Goal: Transaction & Acquisition: Purchase product/service

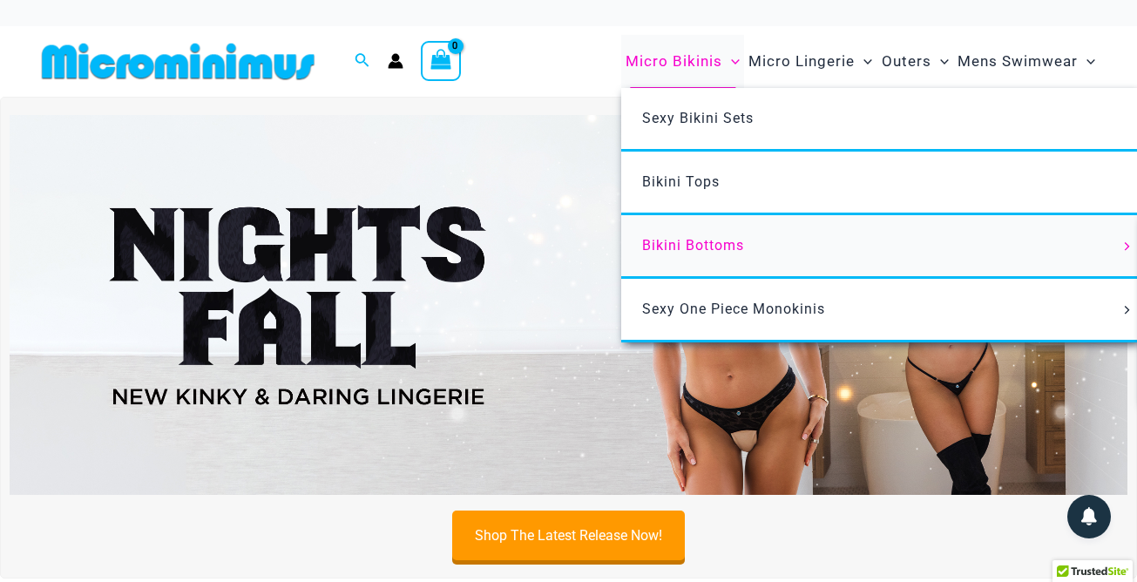
click at [717, 247] on span "Bikini Bottoms" at bounding box center [693, 245] width 102 height 17
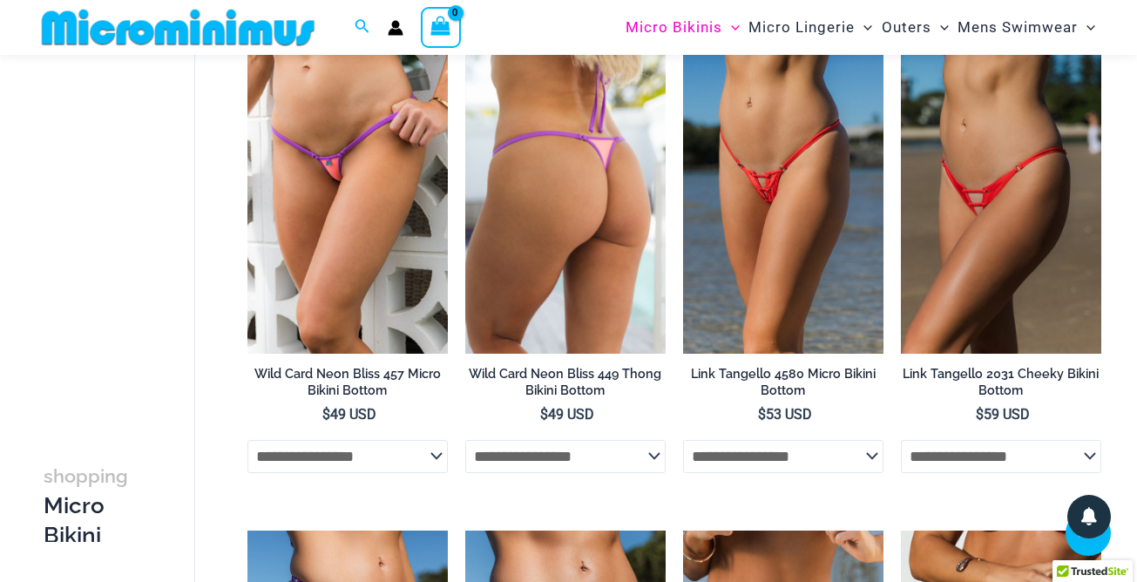
scroll to position [981, 0]
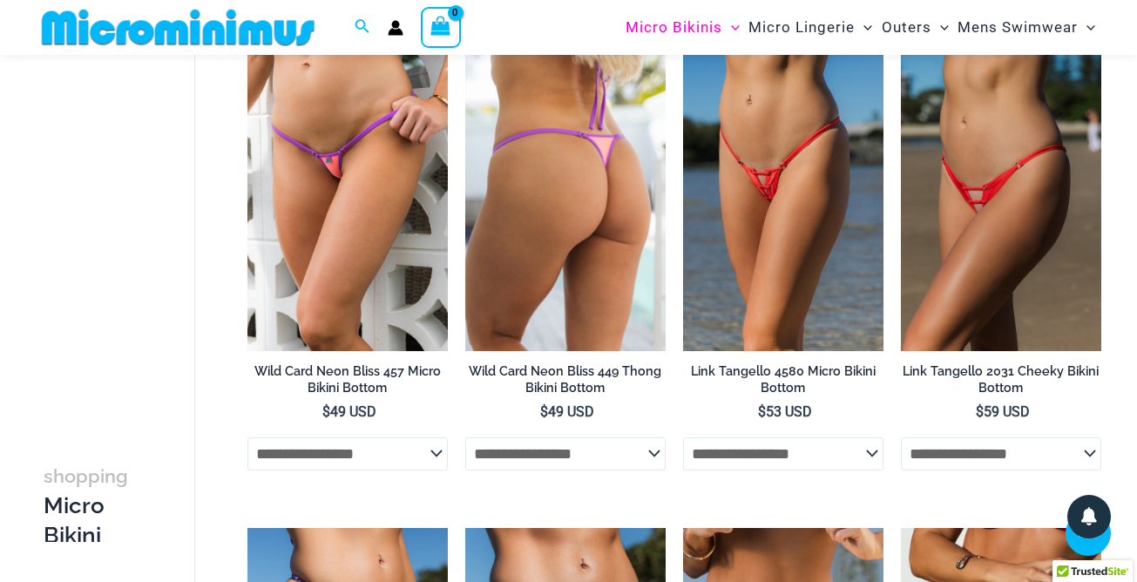
click at [465, 438] on select "**********" at bounding box center [565, 454] width 200 height 33
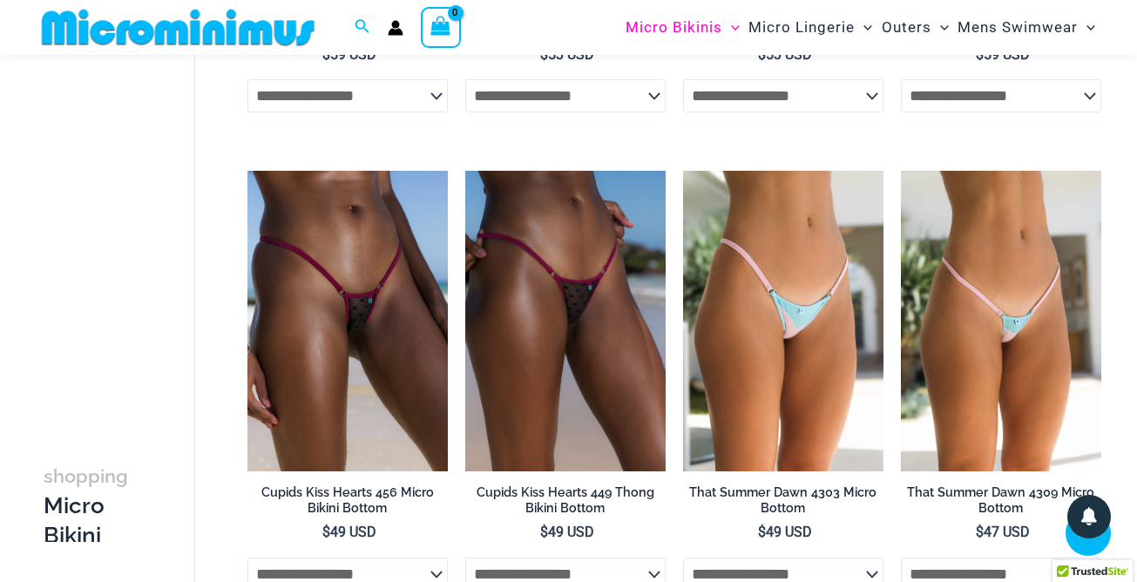
scroll to position [4208, 0]
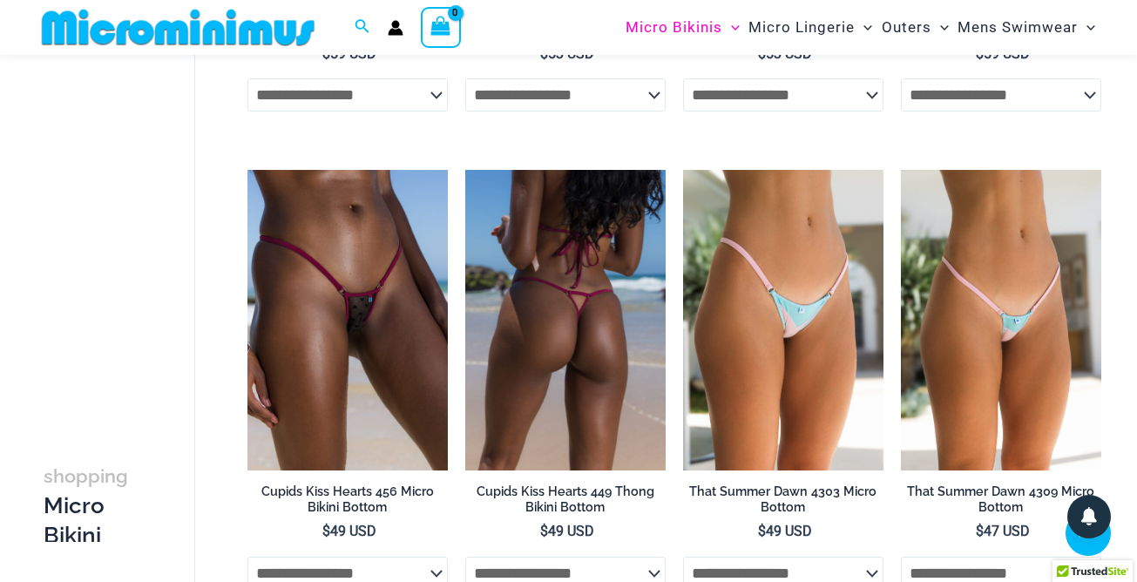
click at [590, 337] on img at bounding box center [565, 320] width 200 height 301
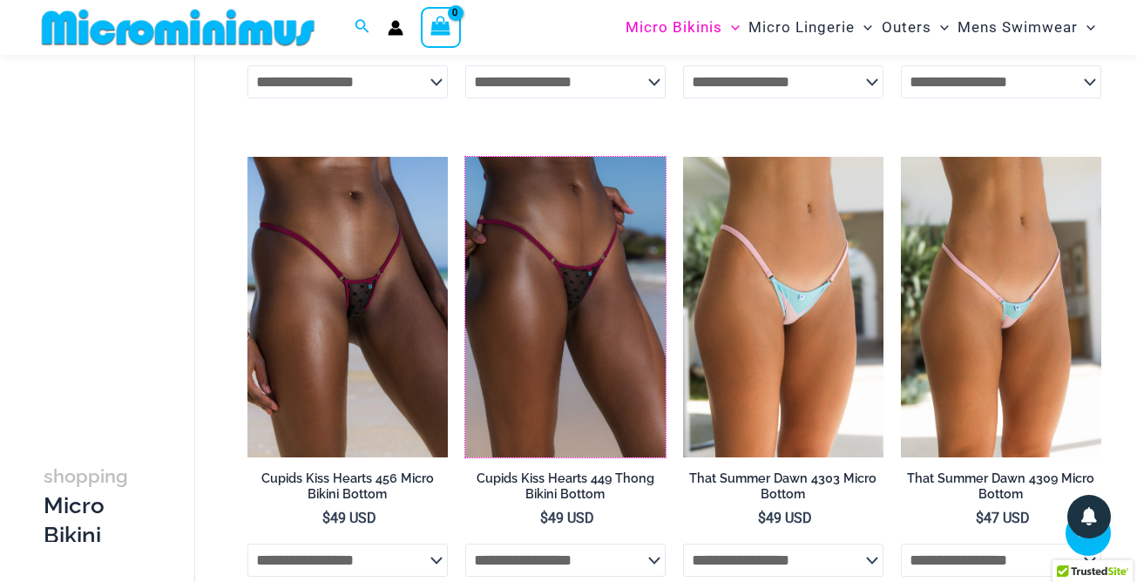
scroll to position [4230, 0]
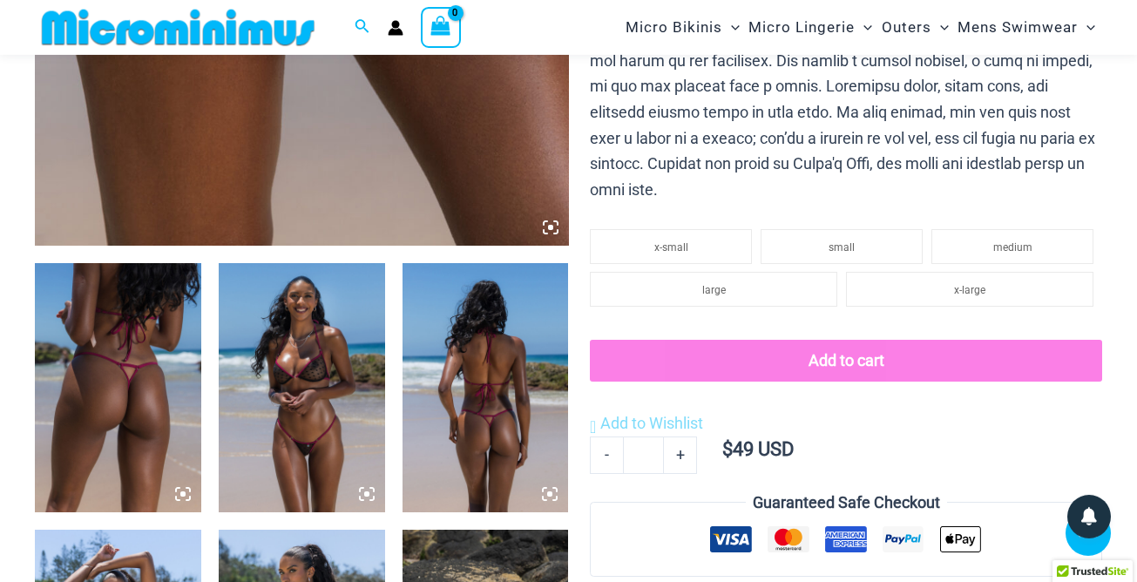
scroll to position [783, 0]
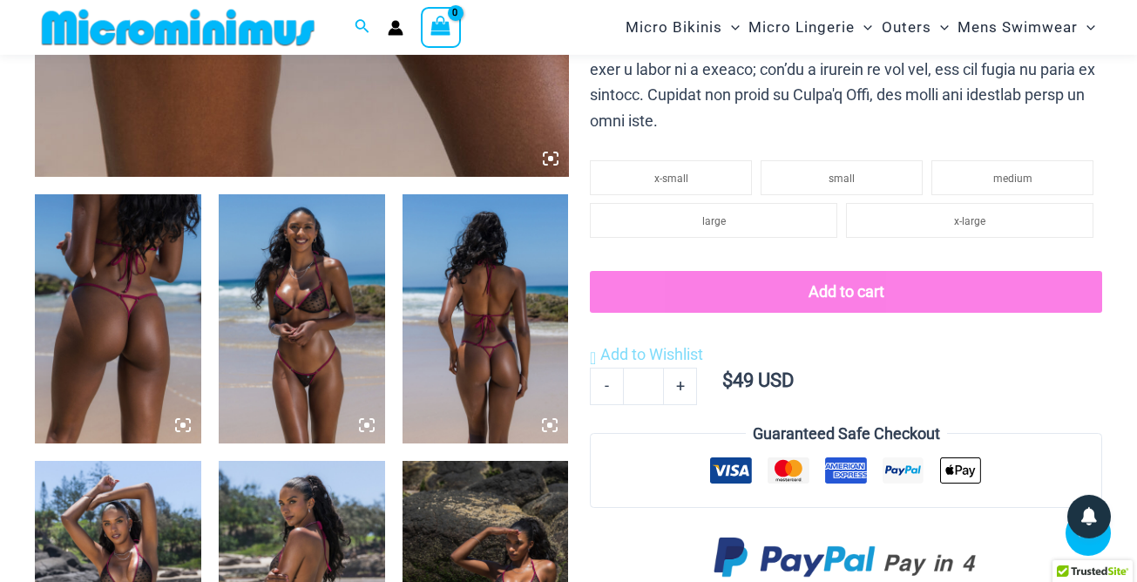
click at [121, 316] on img at bounding box center [118, 318] width 166 height 249
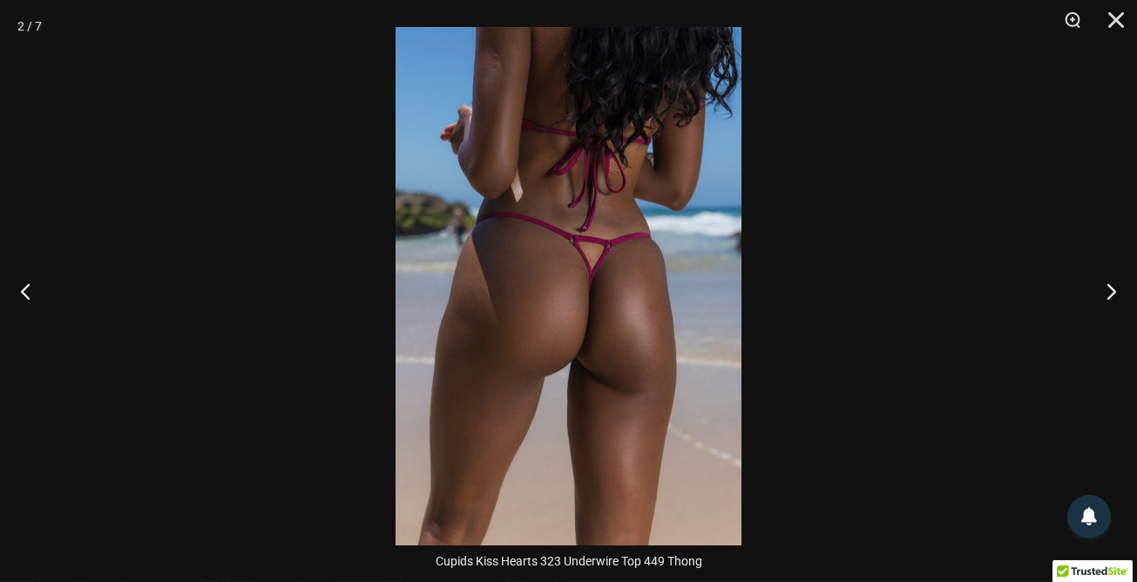
click at [604, 296] on img at bounding box center [569, 286] width 346 height 519
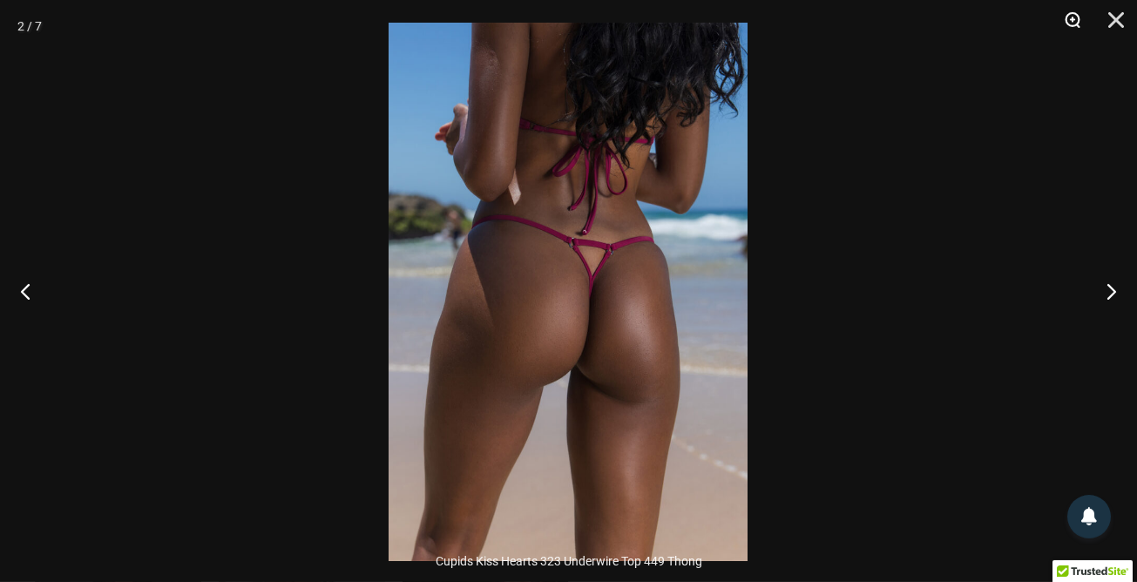
click at [1074, 14] on button "Zoom" at bounding box center [1067, 26] width 44 height 52
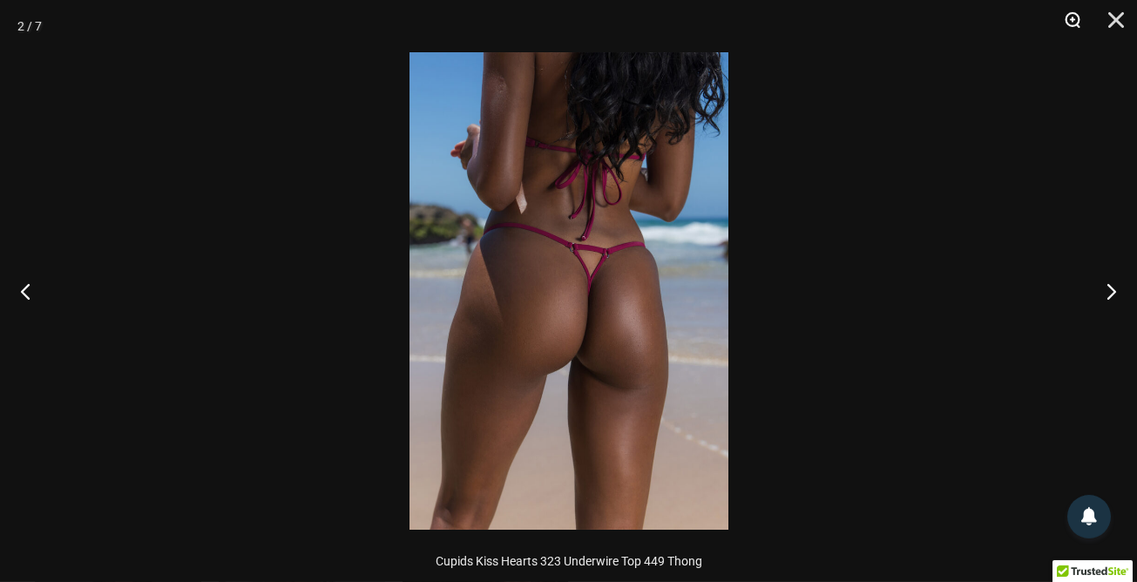
click at [1074, 14] on button "Zoom" at bounding box center [1067, 26] width 44 height 52
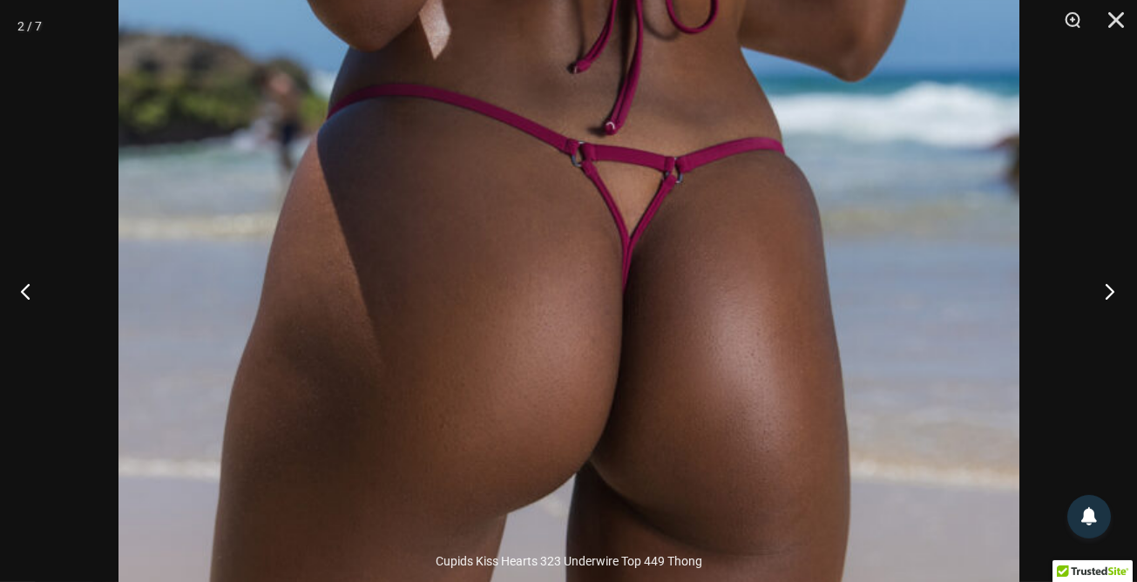
click at [1115, 295] on button "Next" at bounding box center [1104, 291] width 65 height 87
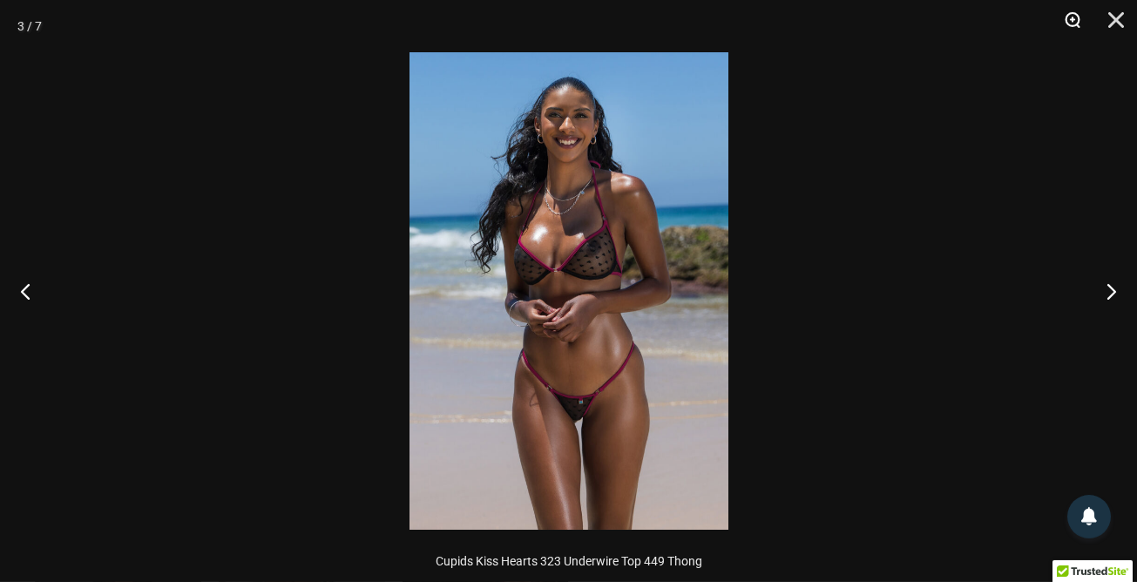
click at [1073, 17] on button "Zoom" at bounding box center [1067, 26] width 44 height 52
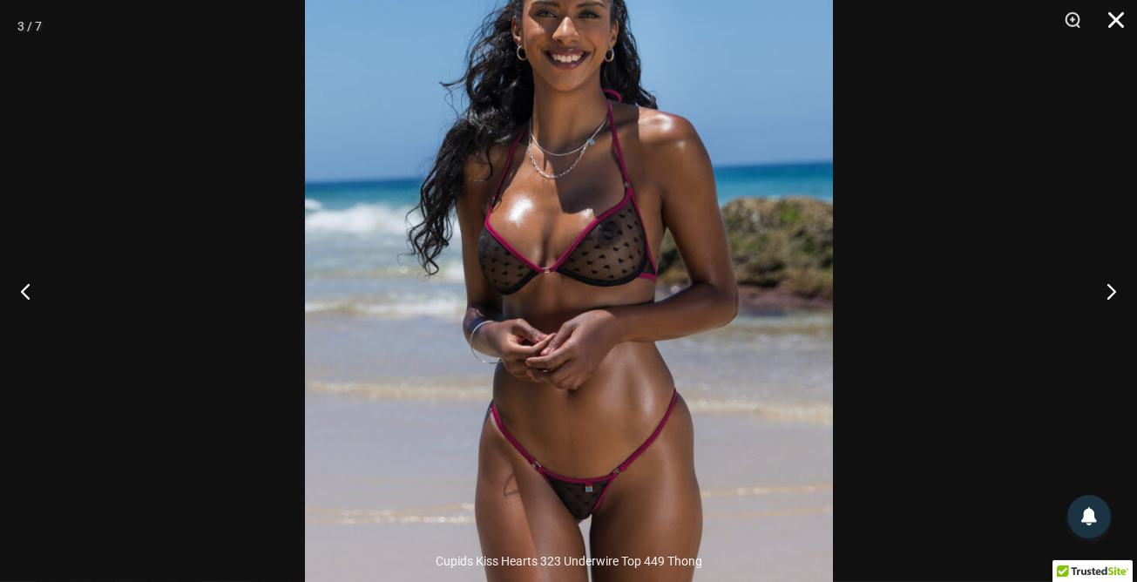
click at [1115, 20] on button "Close" at bounding box center [1111, 26] width 44 height 52
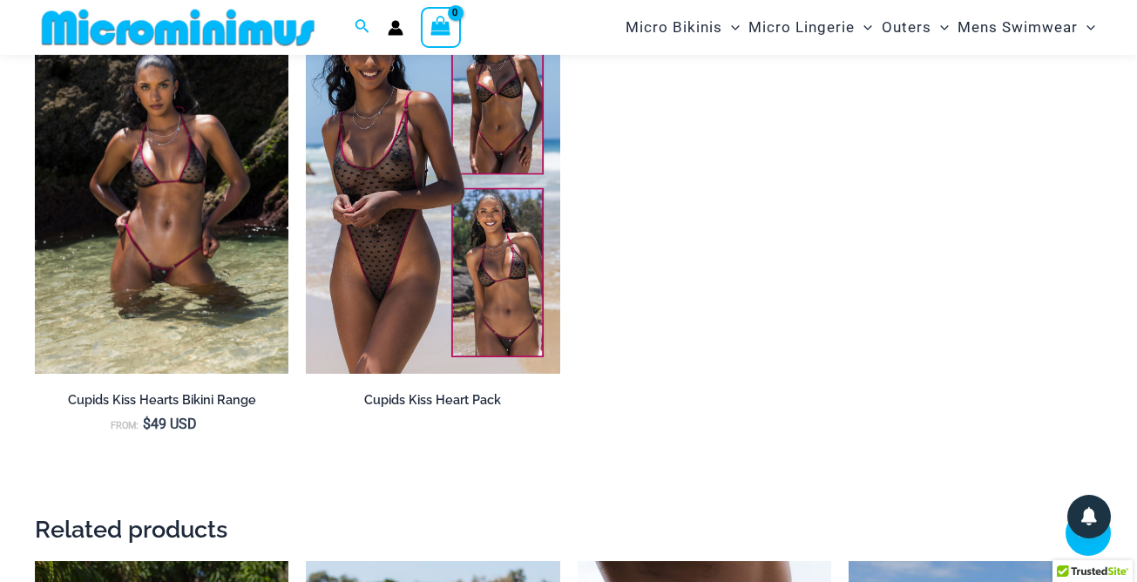
scroll to position [1842, 0]
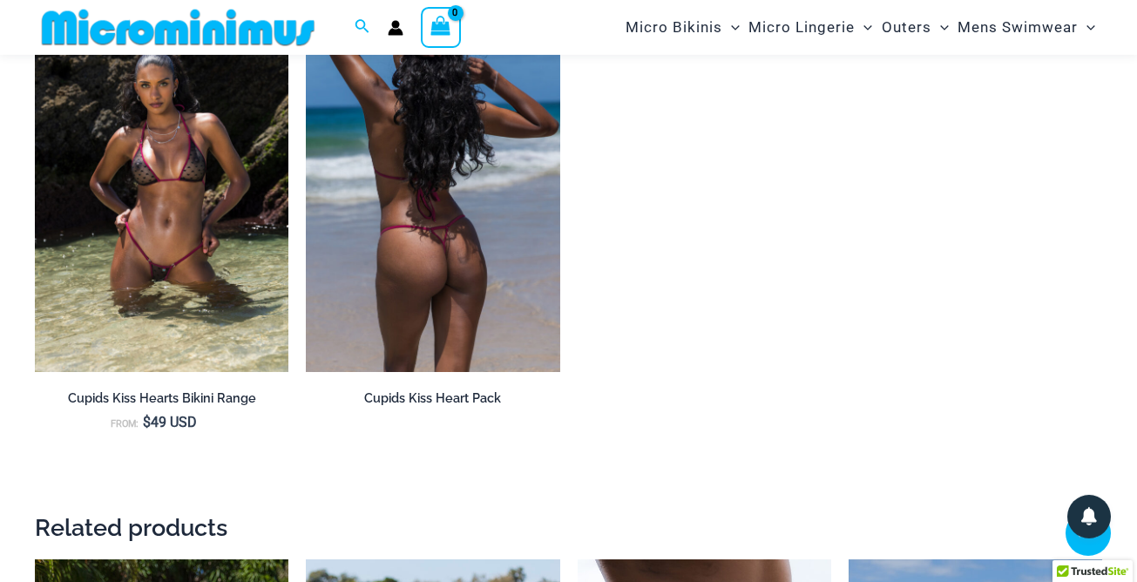
click at [390, 187] on img at bounding box center [433, 181] width 254 height 381
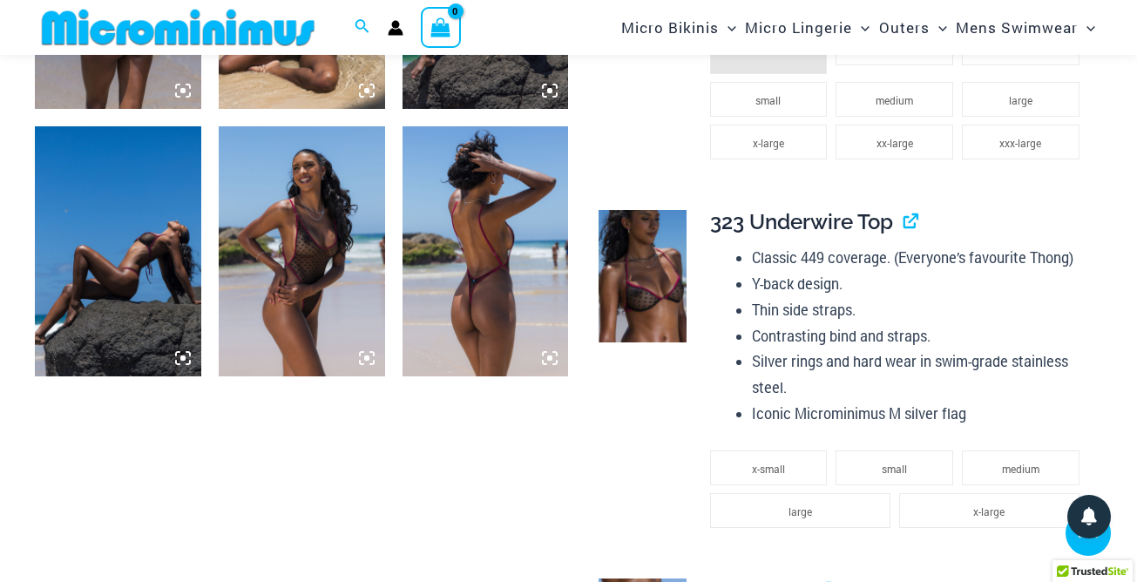
scroll to position [1120, 0]
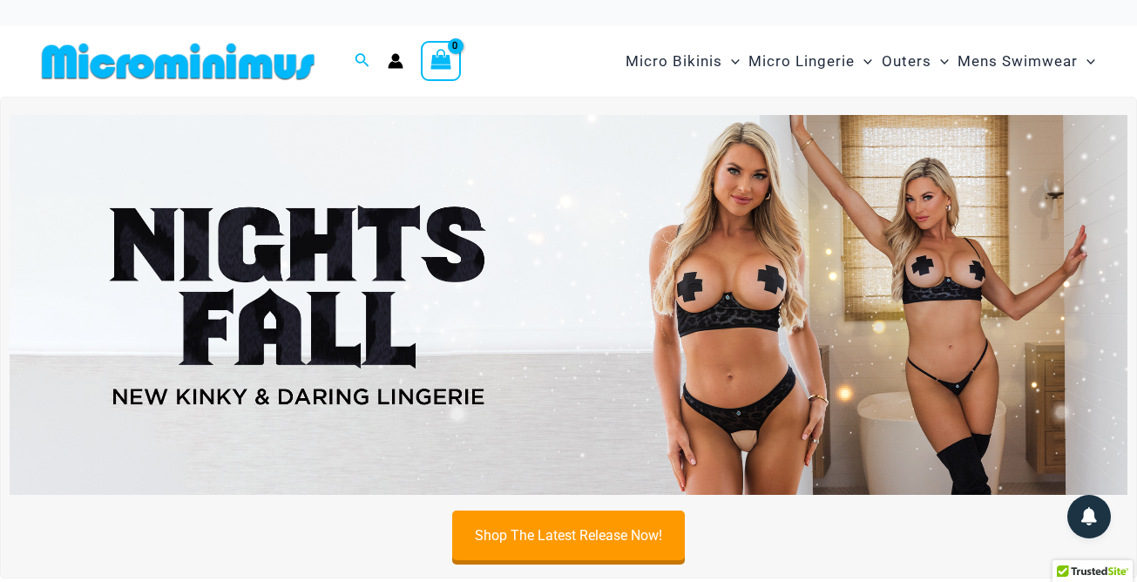
scroll to position [1, 0]
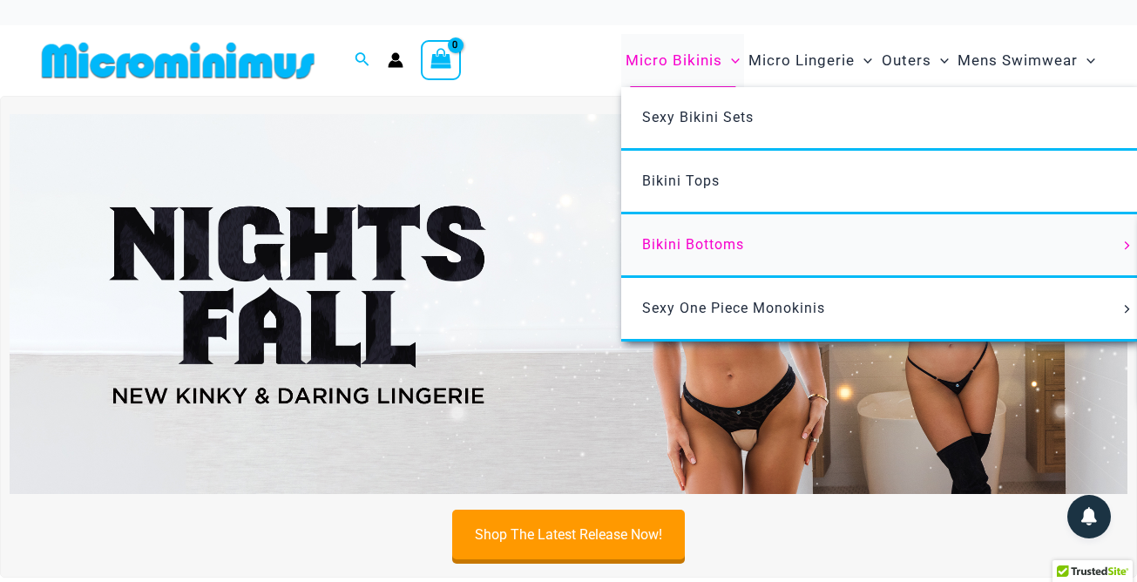
click at [710, 245] on span "Bikini Bottoms" at bounding box center [693, 244] width 102 height 17
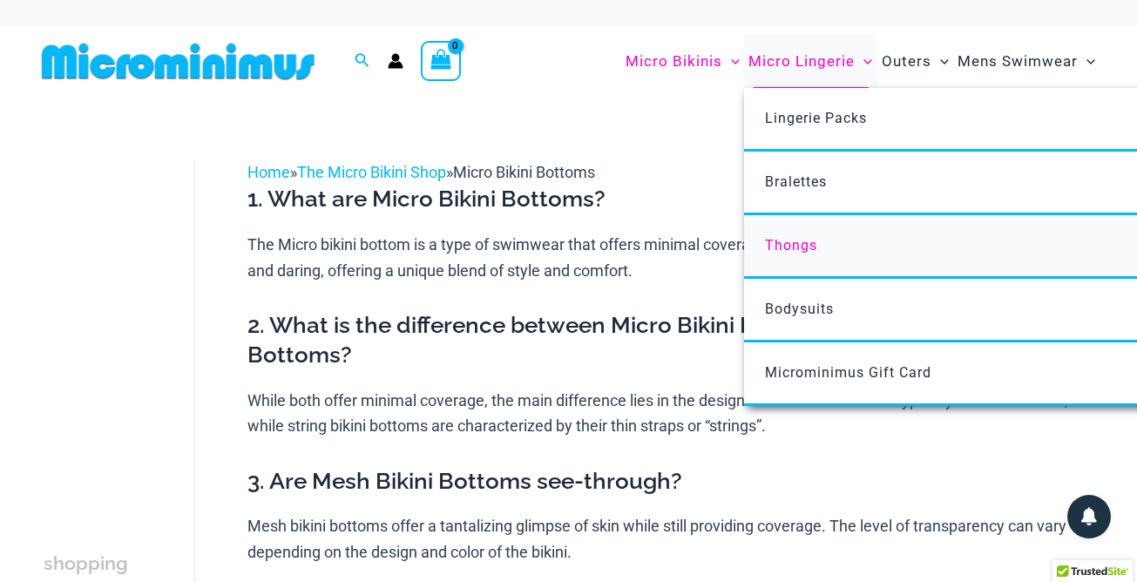
click at [791, 248] on span "Thongs" at bounding box center [791, 245] width 52 height 17
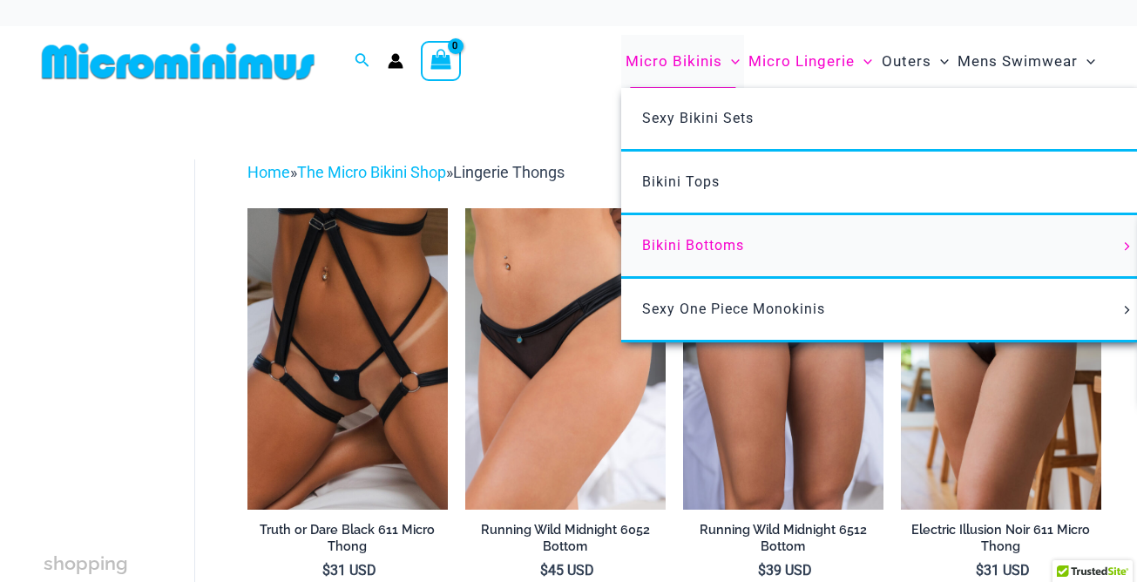
click at [696, 251] on span "Bikini Bottoms" at bounding box center [693, 245] width 102 height 17
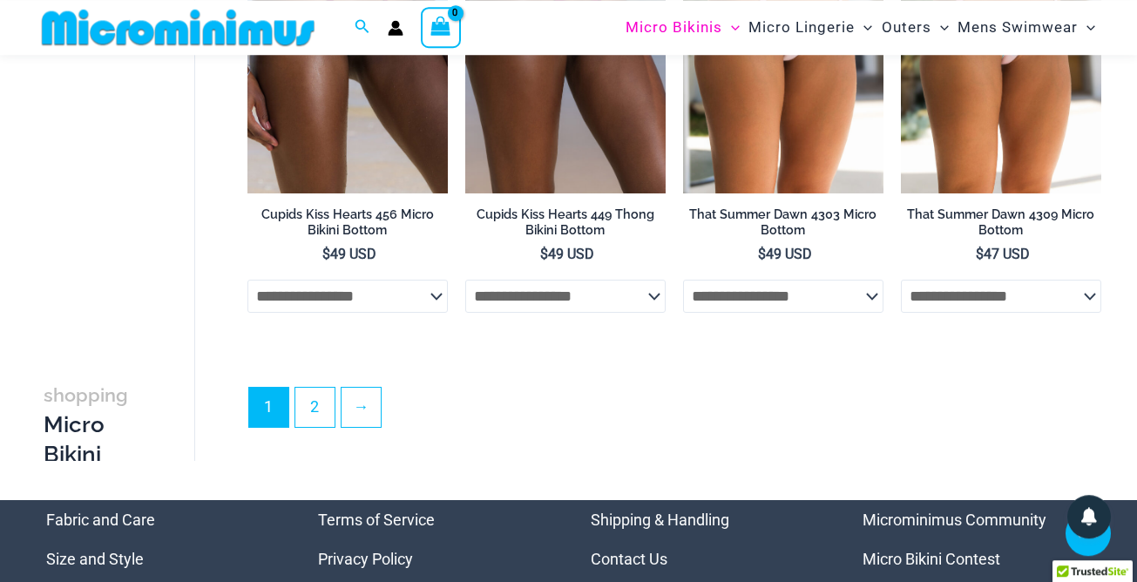
scroll to position [4472, 0]
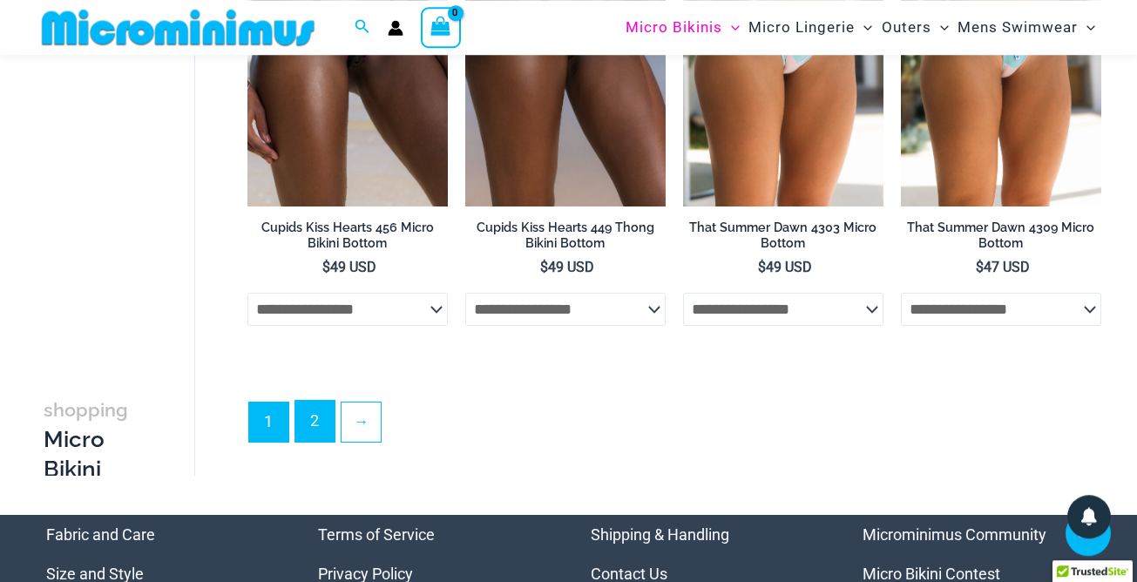
click at [315, 415] on link "2" at bounding box center [314, 421] width 39 height 41
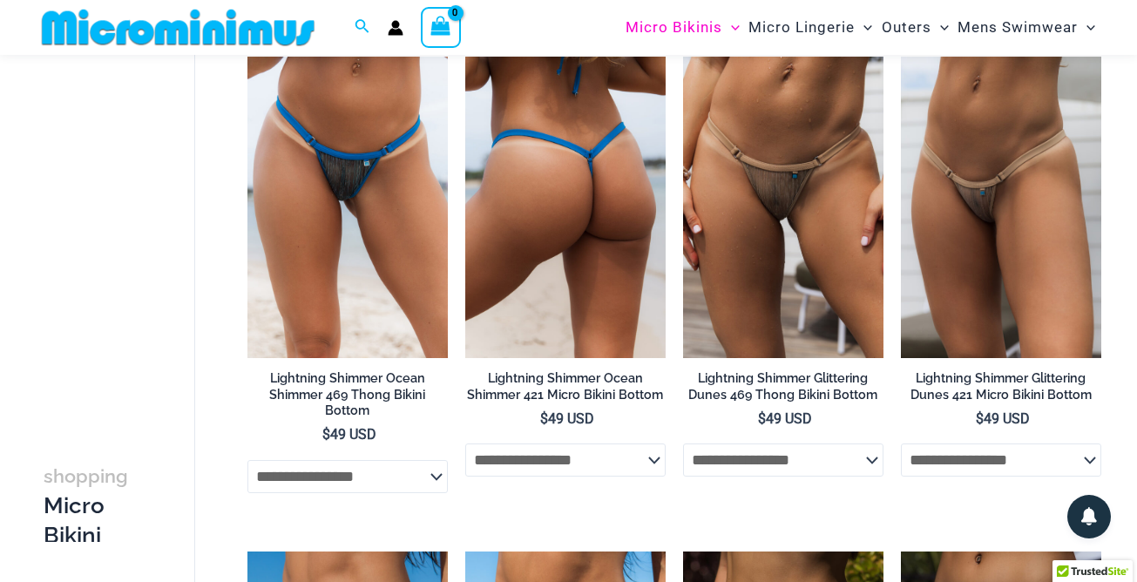
scroll to position [46, 0]
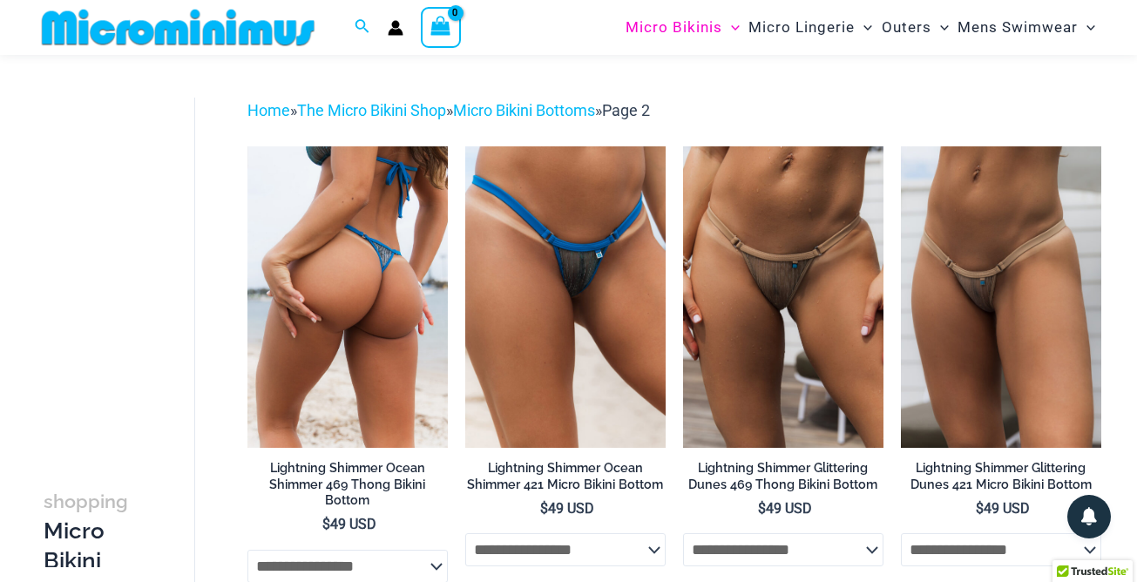
click at [404, 288] on img at bounding box center [348, 296] width 200 height 301
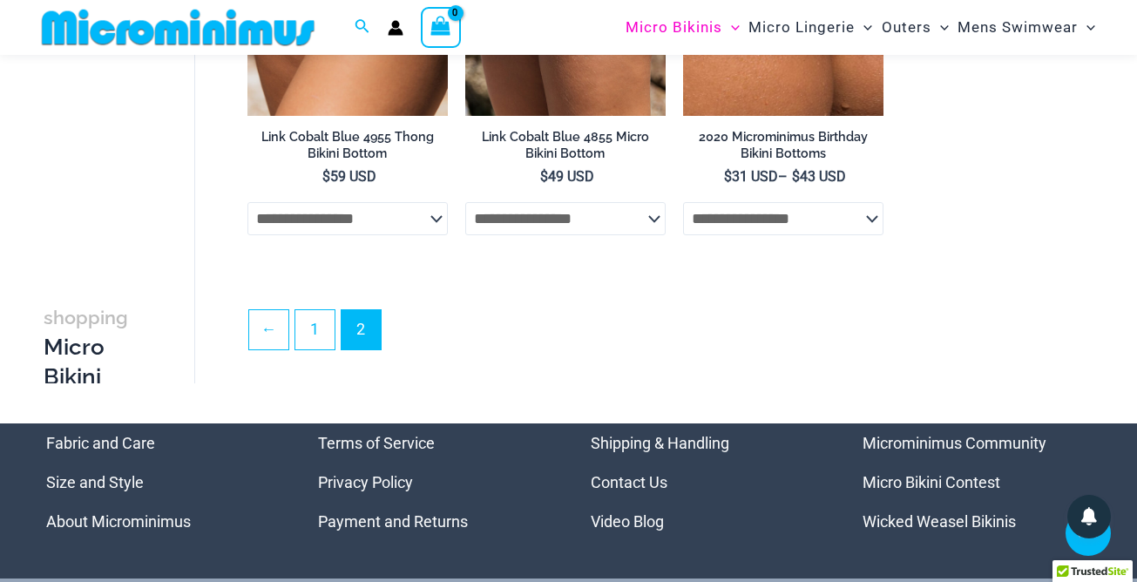
scroll to position [3745, 0]
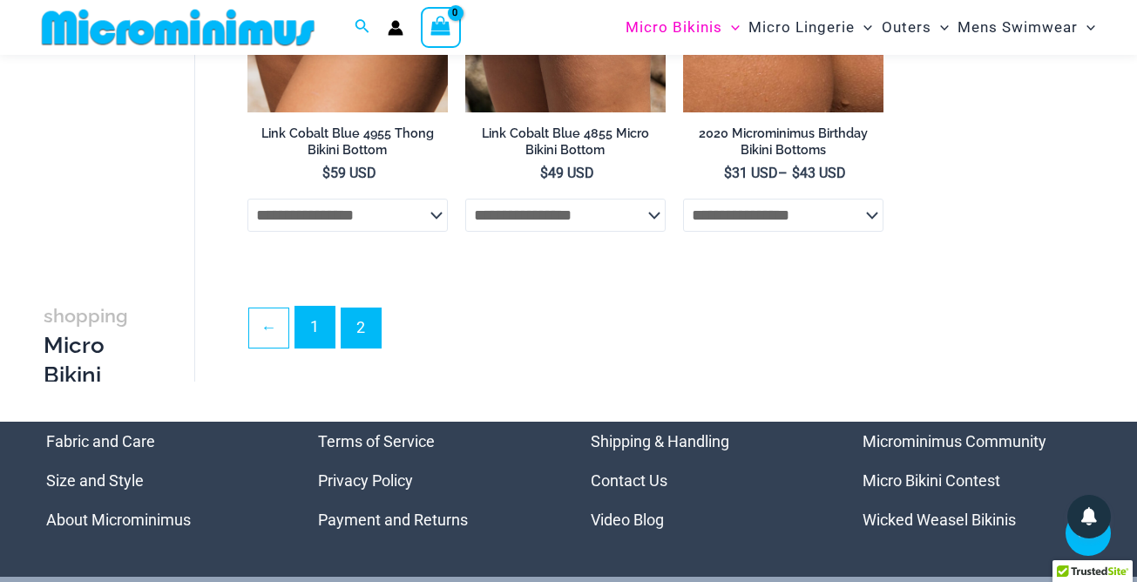
click at [311, 329] on link "1" at bounding box center [314, 327] width 39 height 41
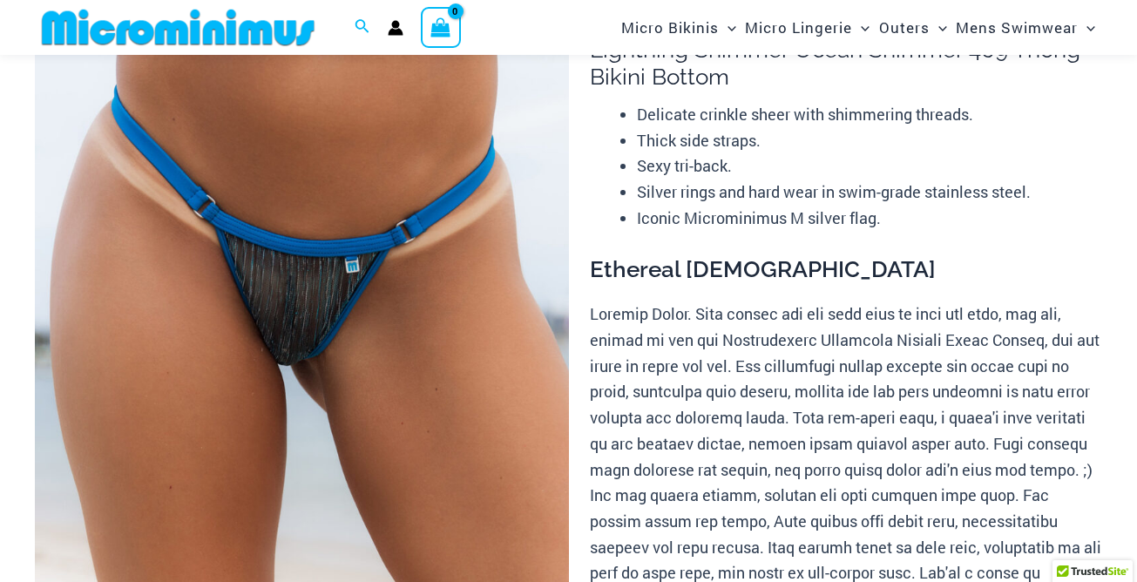
scroll to position [176, 0]
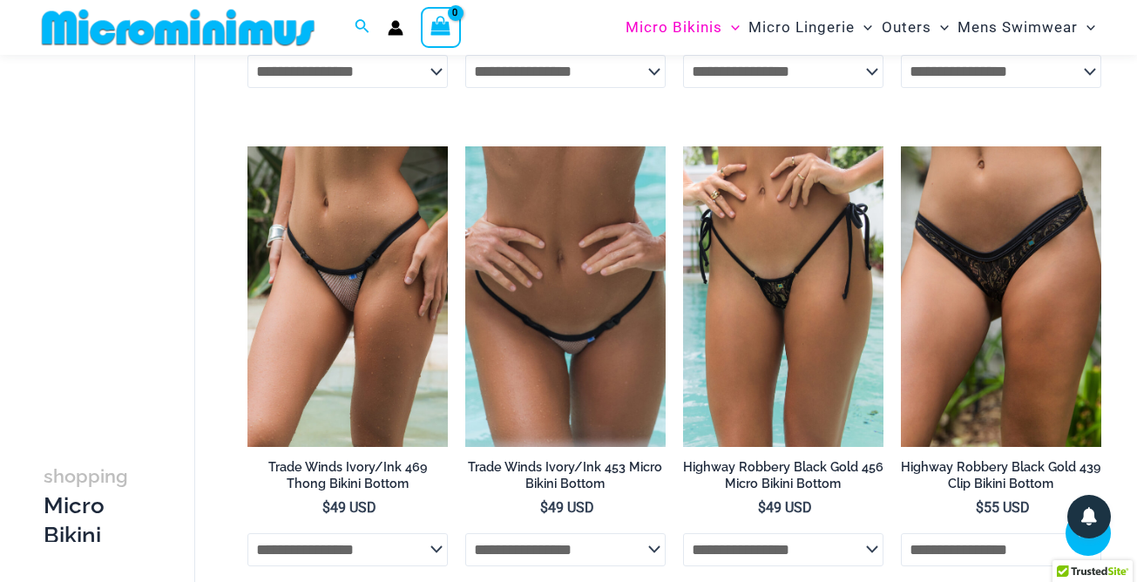
scroll to position [2402, 0]
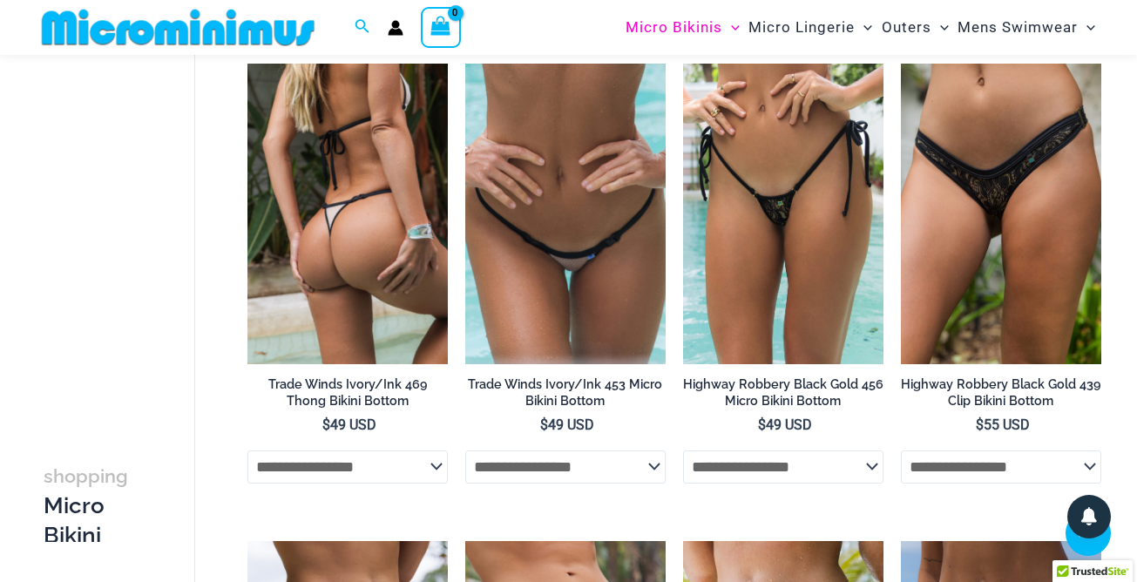
click at [248, 451] on select "**********" at bounding box center [348, 467] width 200 height 33
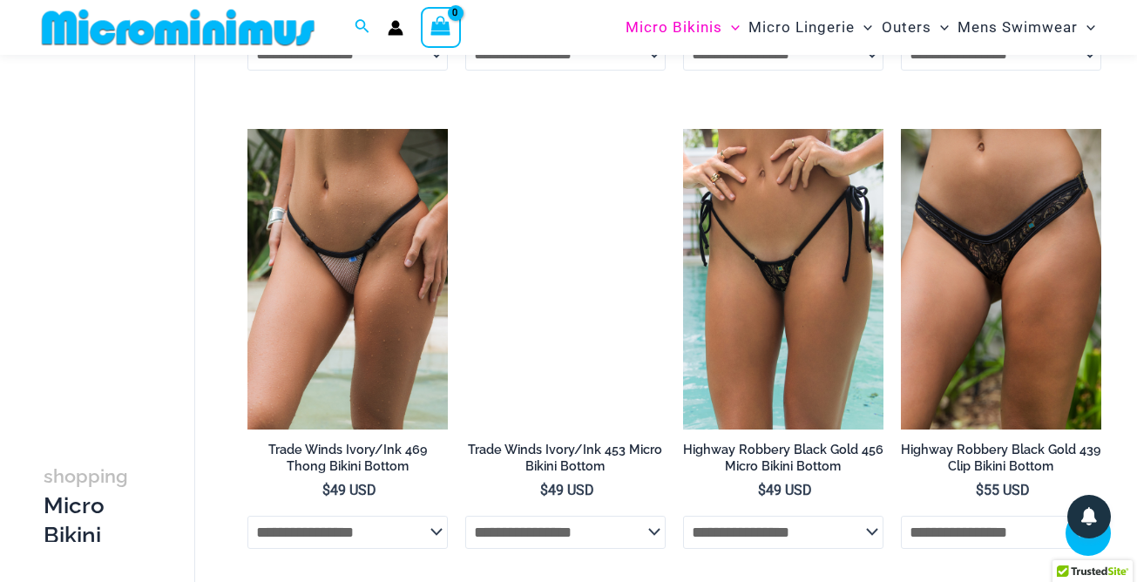
scroll to position [2405, 0]
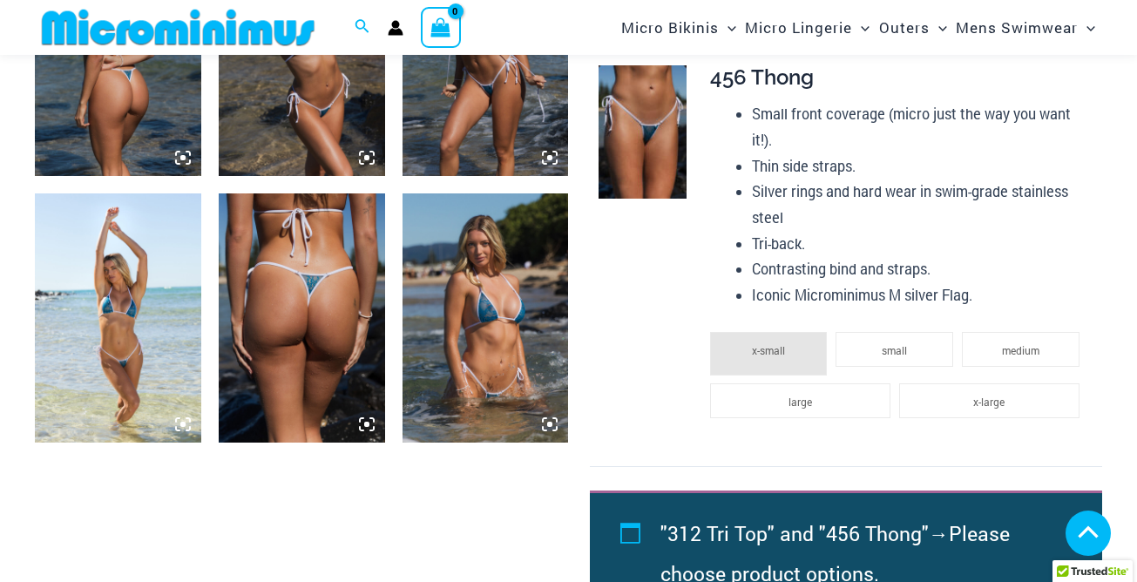
scroll to position [1265, 0]
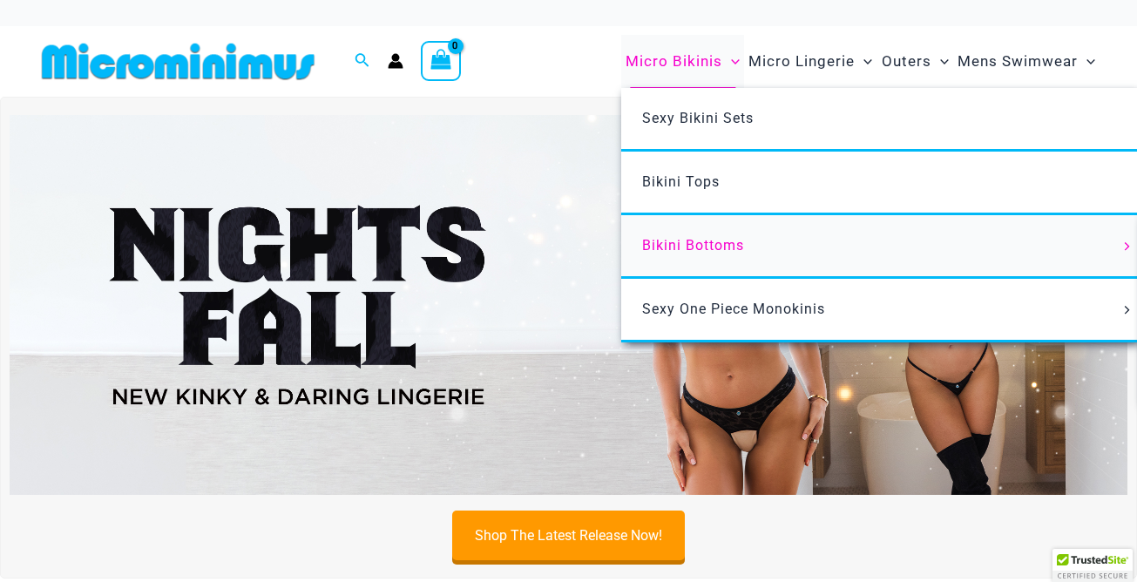
click at [696, 243] on span "Bikini Bottoms" at bounding box center [693, 245] width 102 height 17
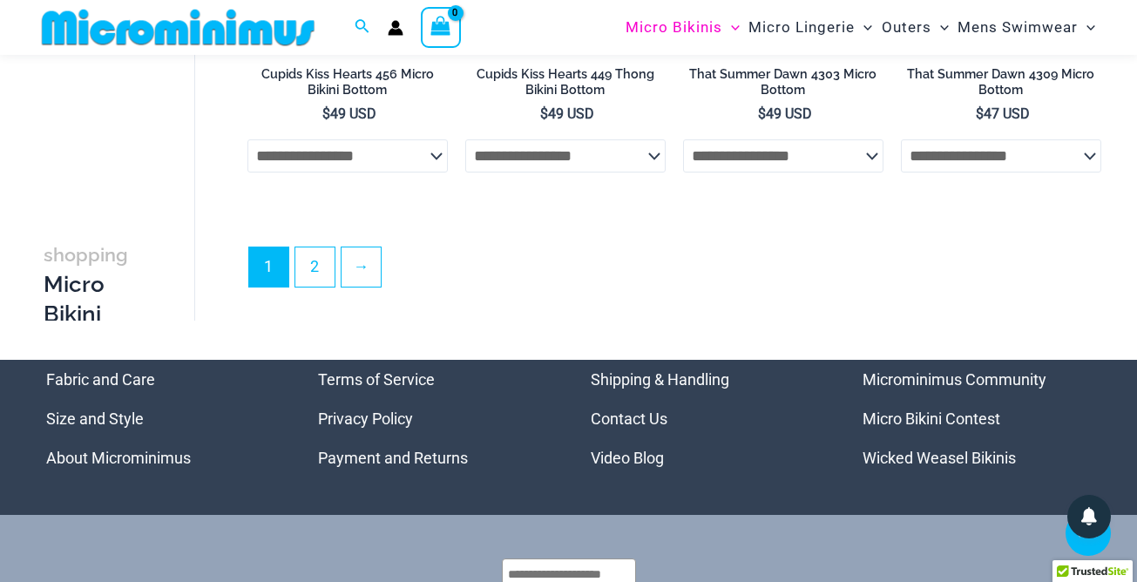
scroll to position [4629, 0]
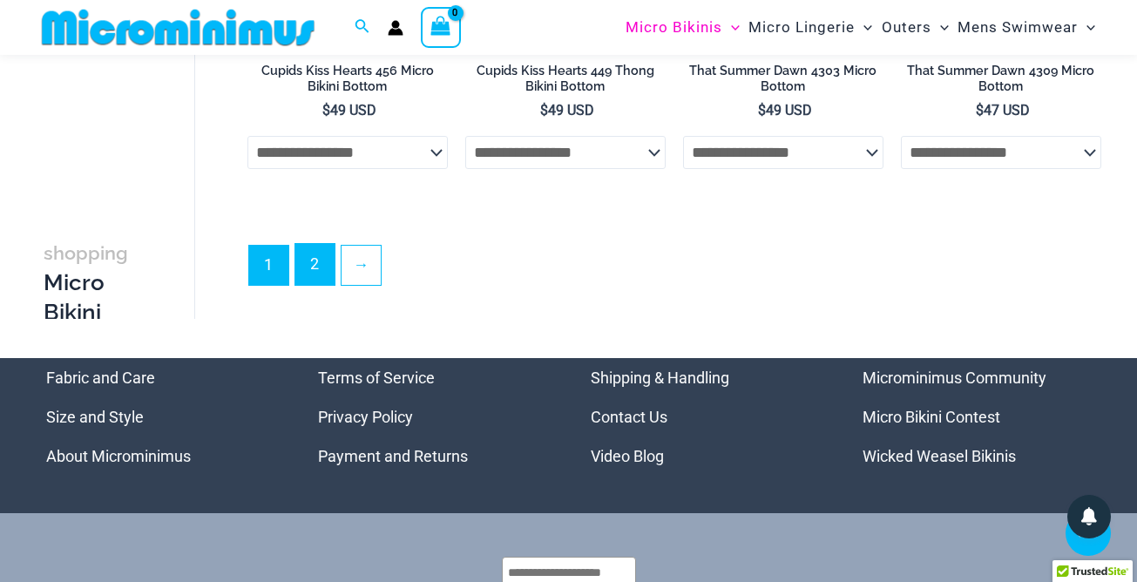
click at [321, 268] on link "2" at bounding box center [314, 264] width 39 height 41
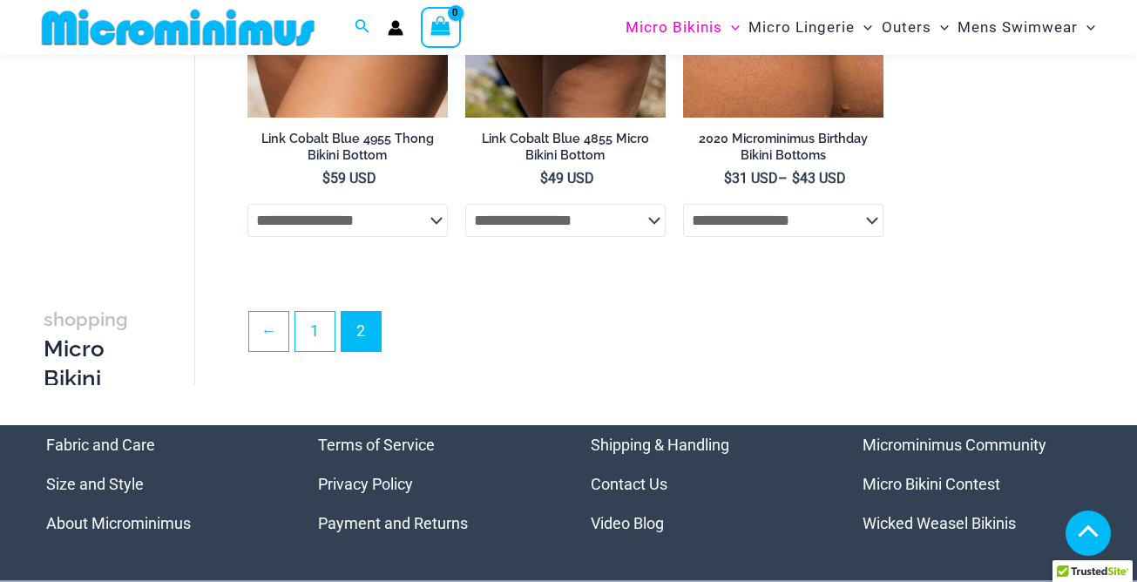
scroll to position [3788, 0]
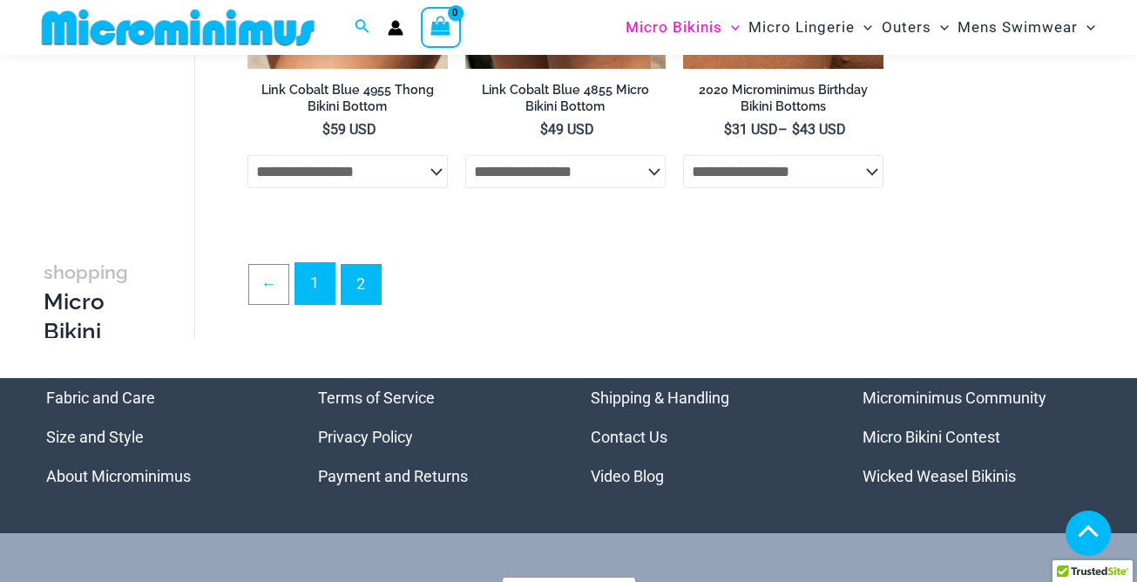
click at [313, 286] on link "1" at bounding box center [314, 283] width 39 height 41
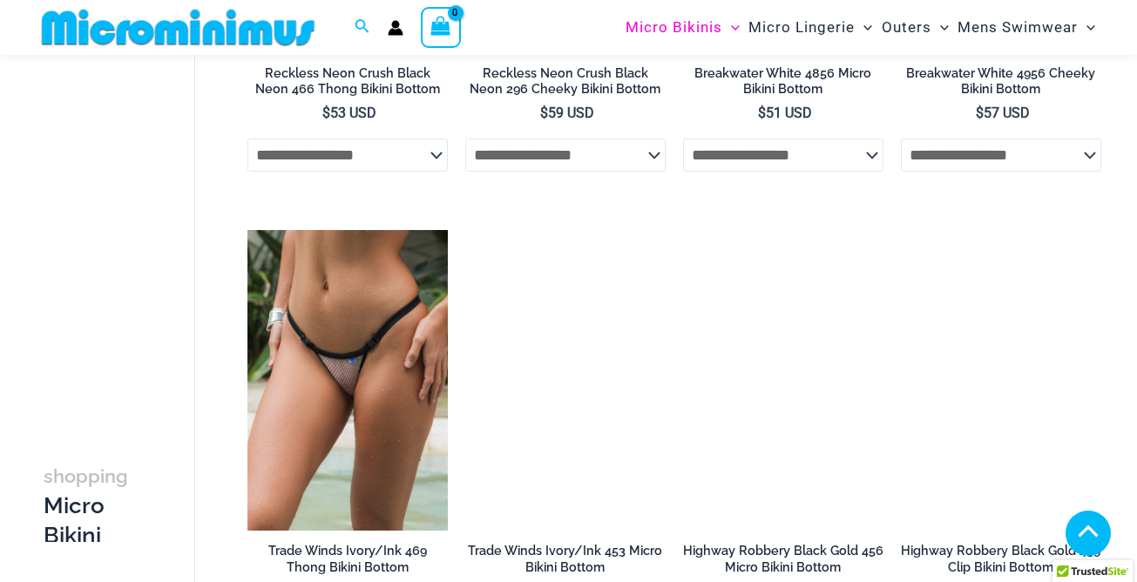
scroll to position [2237, 0]
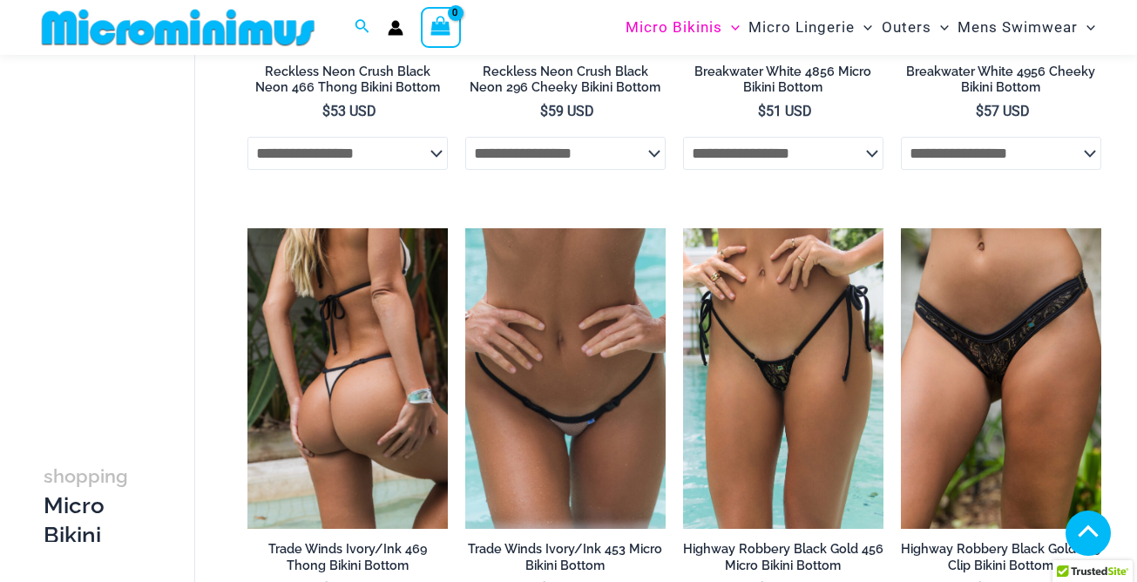
click at [369, 382] on img at bounding box center [348, 378] width 200 height 301
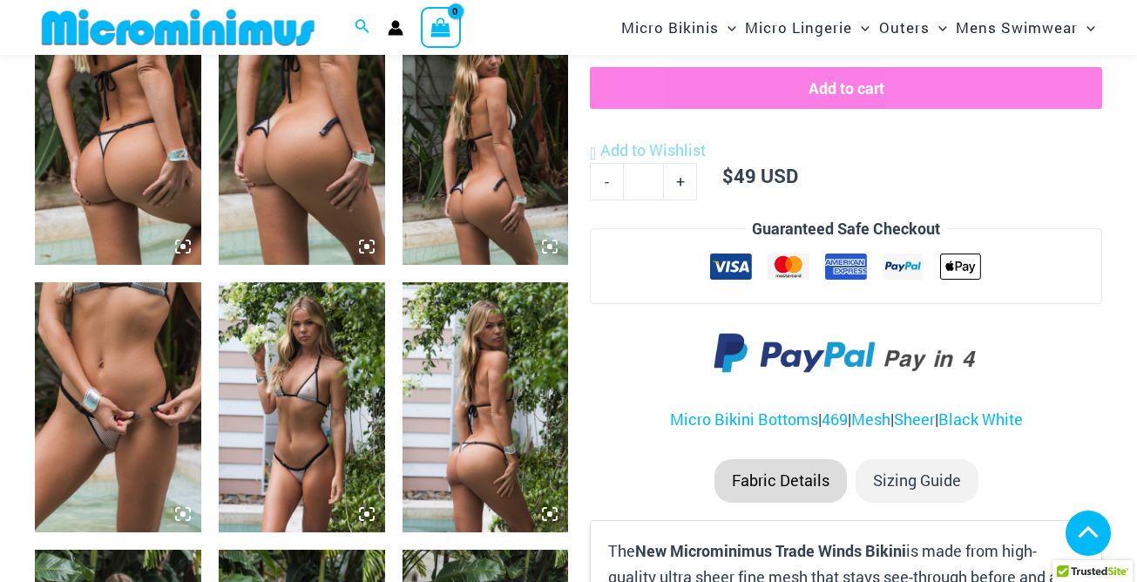
scroll to position [1012, 0]
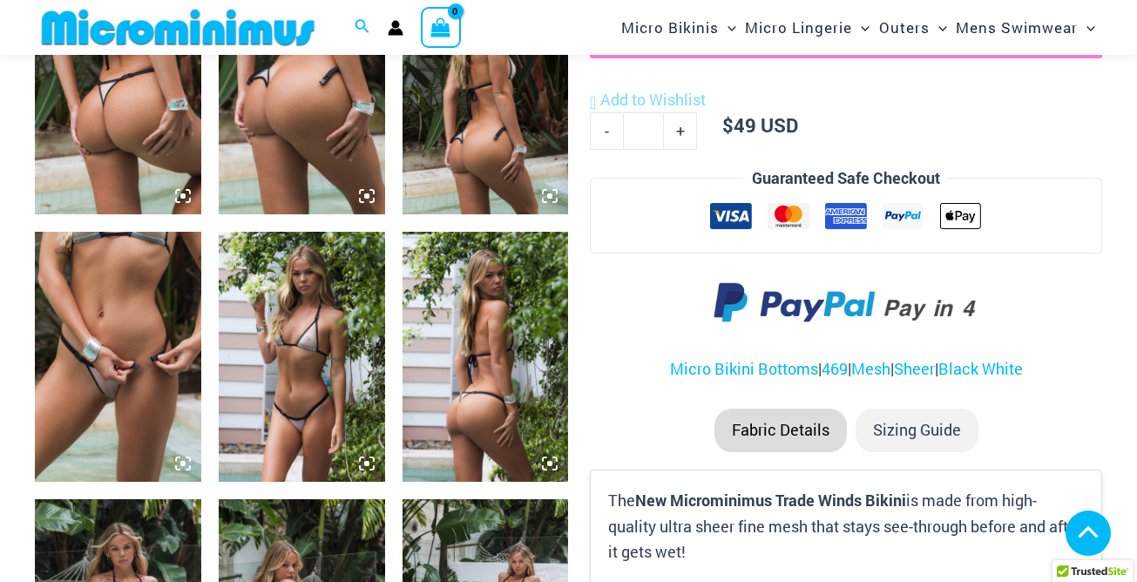
click at [325, 366] on img at bounding box center [302, 356] width 166 height 249
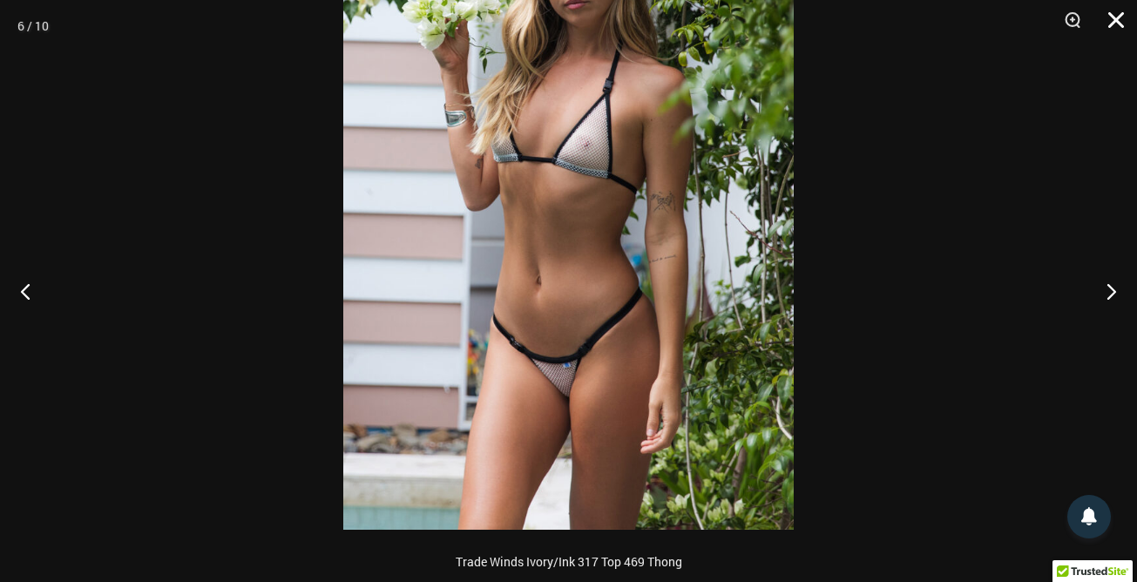
click at [1119, 20] on button "Close" at bounding box center [1111, 26] width 44 height 52
